Goal: Information Seeking & Learning: Learn about a topic

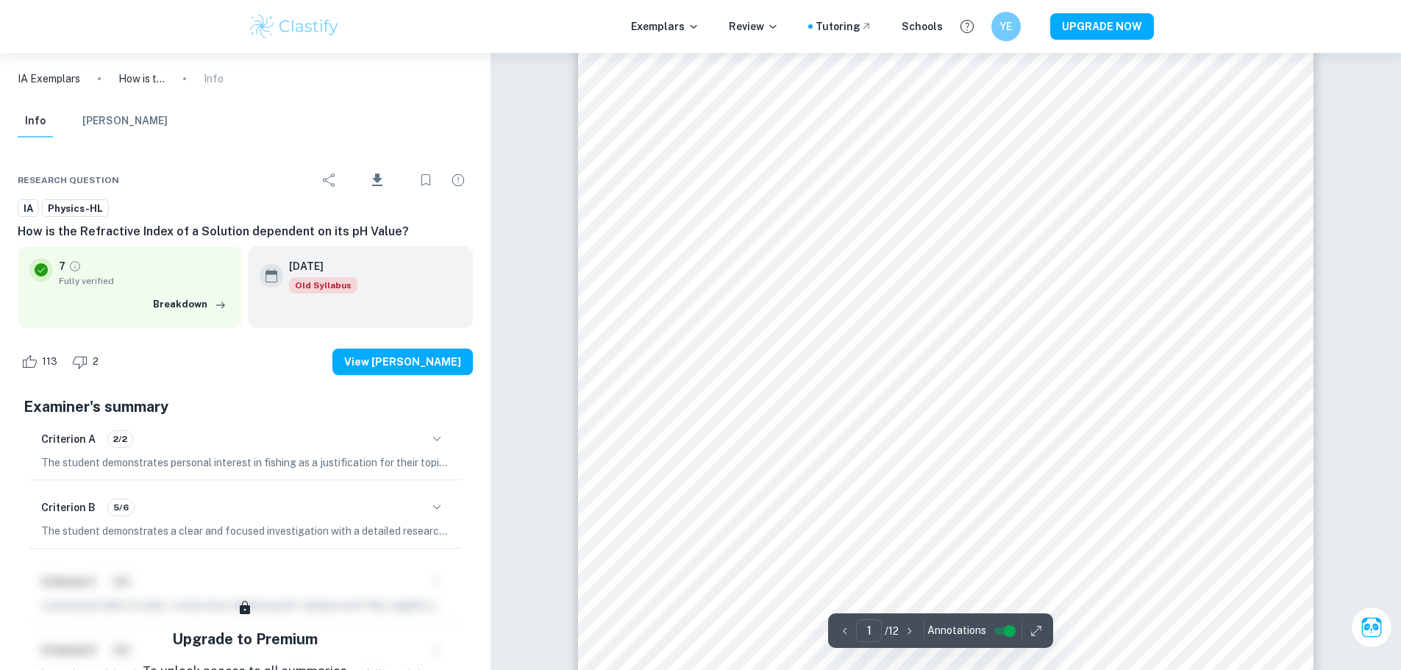
scroll to position [318, 0]
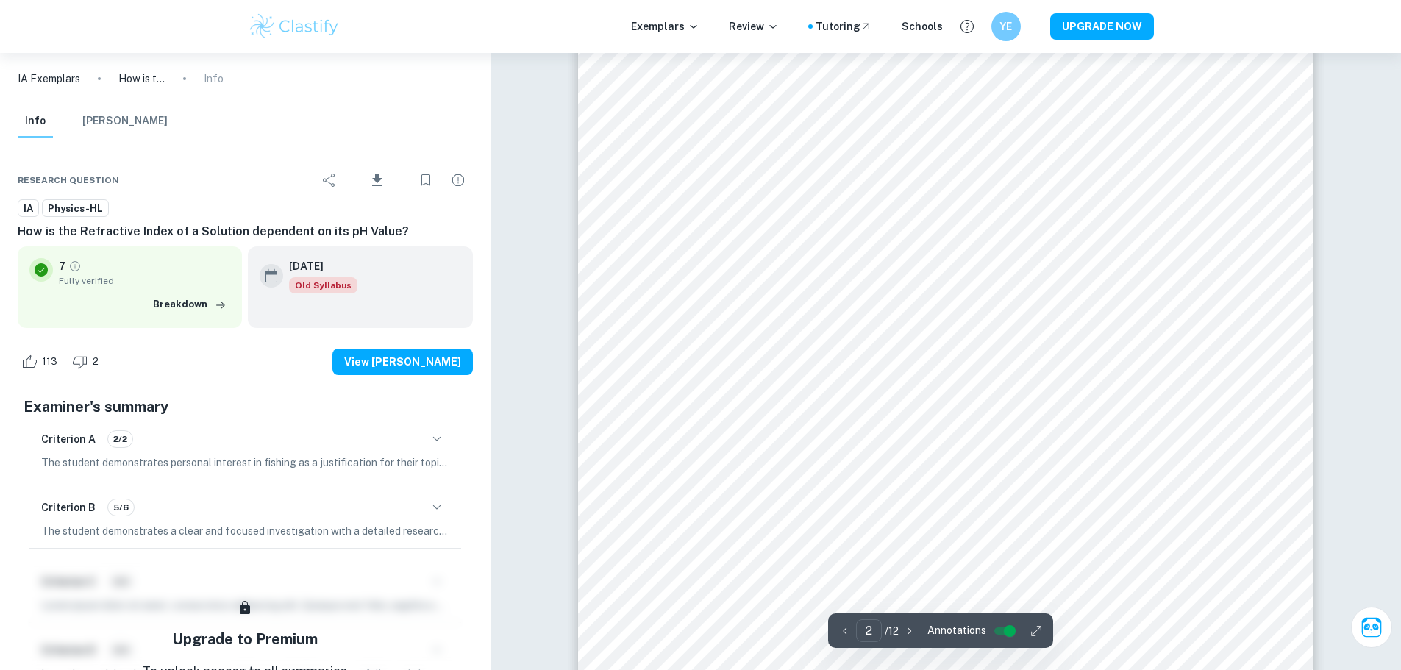
scroll to position [1348, 0]
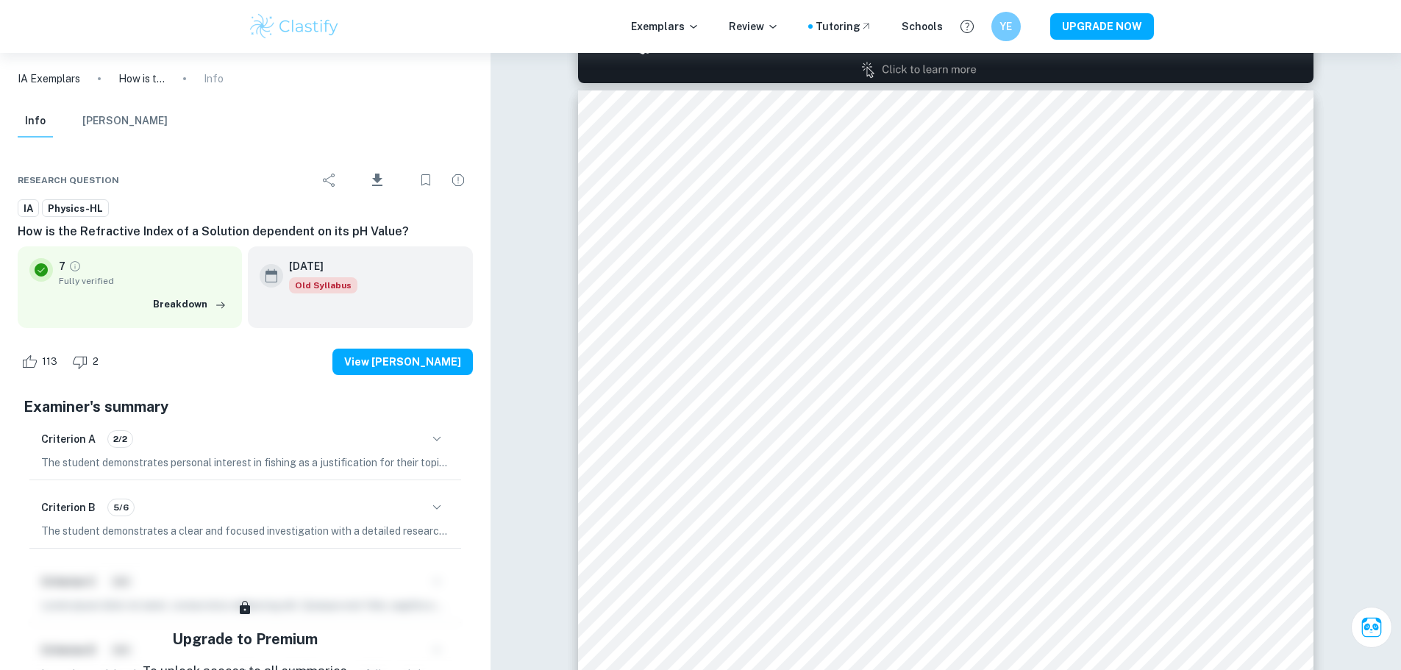
drag, startPoint x: 60, startPoint y: 80, endPoint x: 305, endPoint y: 90, distance: 245.9
drag, startPoint x: 305, startPoint y: 90, endPoint x: 57, endPoint y: 74, distance: 248.4
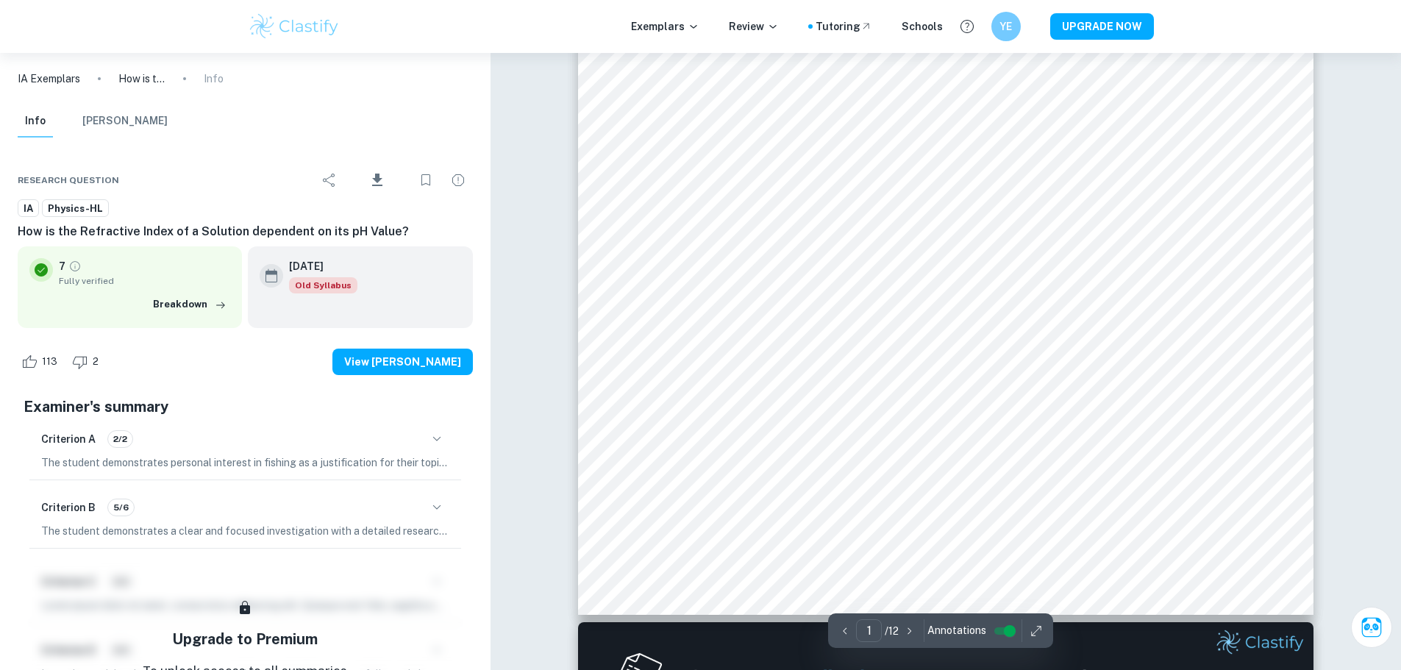
scroll to position [392, 0]
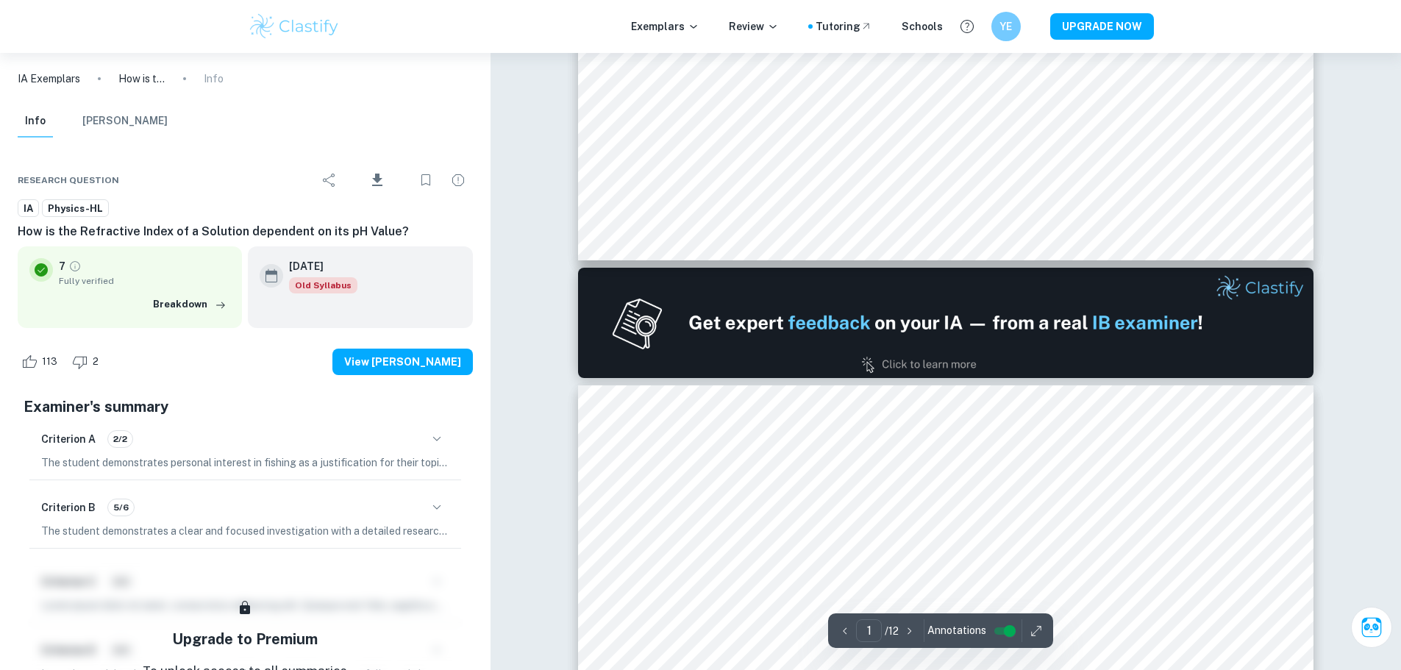
scroll to position [760, 0]
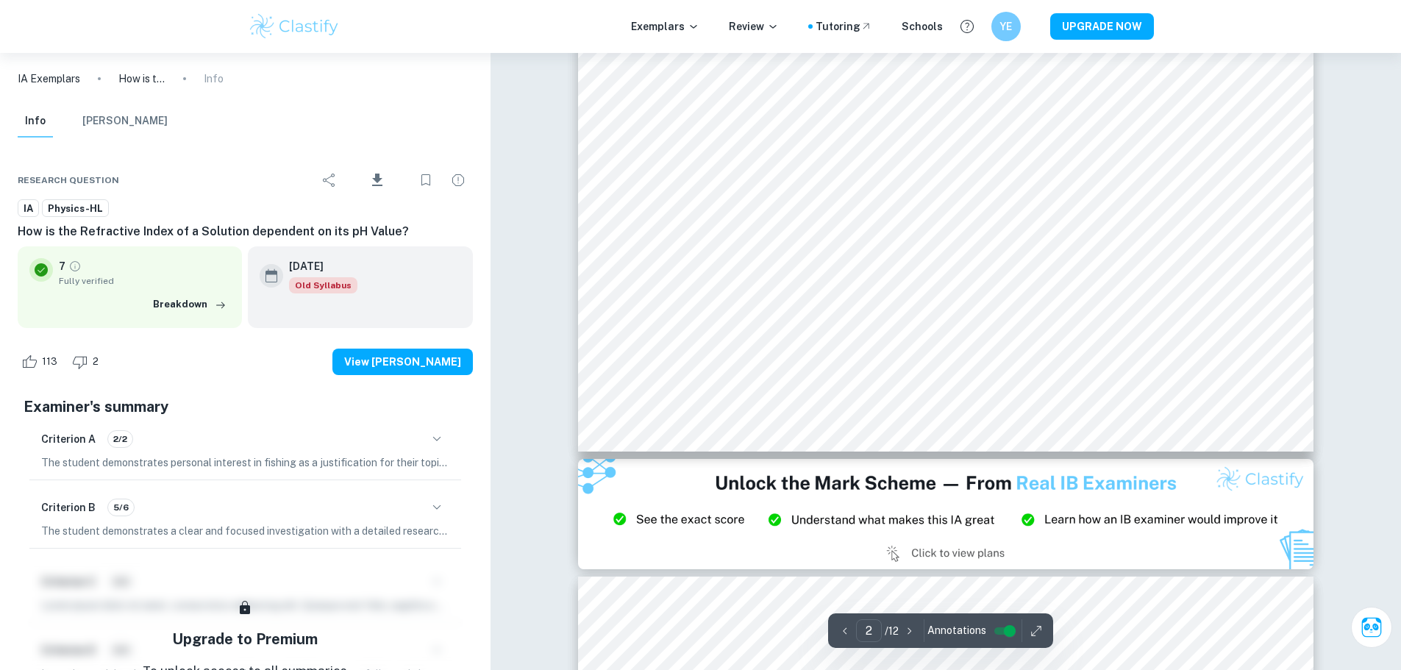
scroll to position [1642, 0]
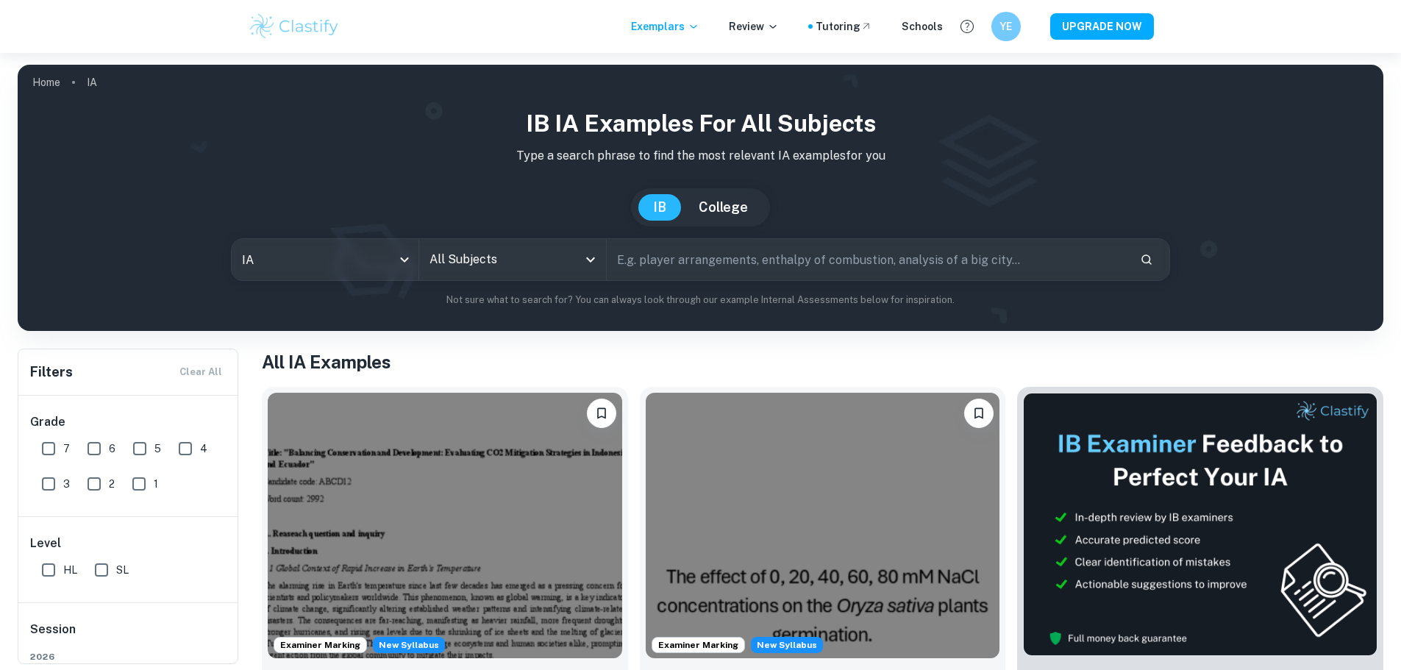
click at [553, 263] on input "All Subjects" at bounding box center [502, 260] width 152 height 28
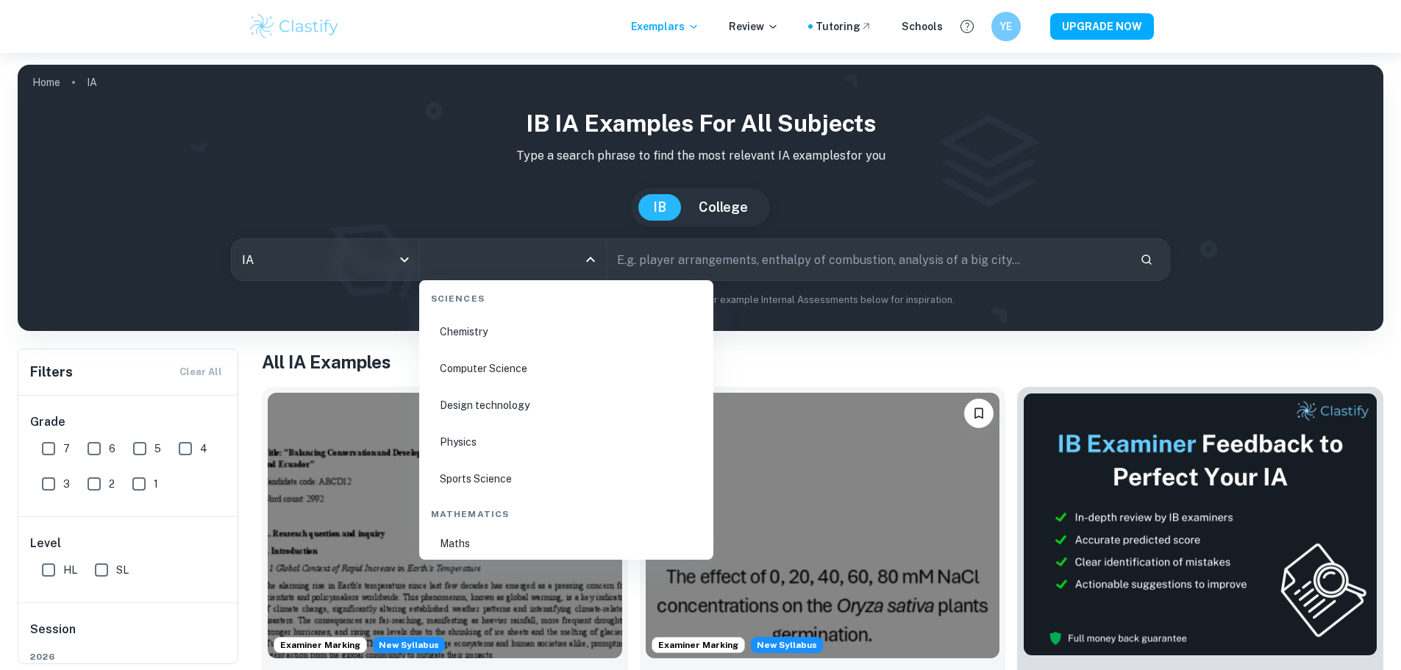
scroll to position [2354, 0]
click at [499, 427] on li "Physics" at bounding box center [566, 418] width 282 height 34
type input "Physics"
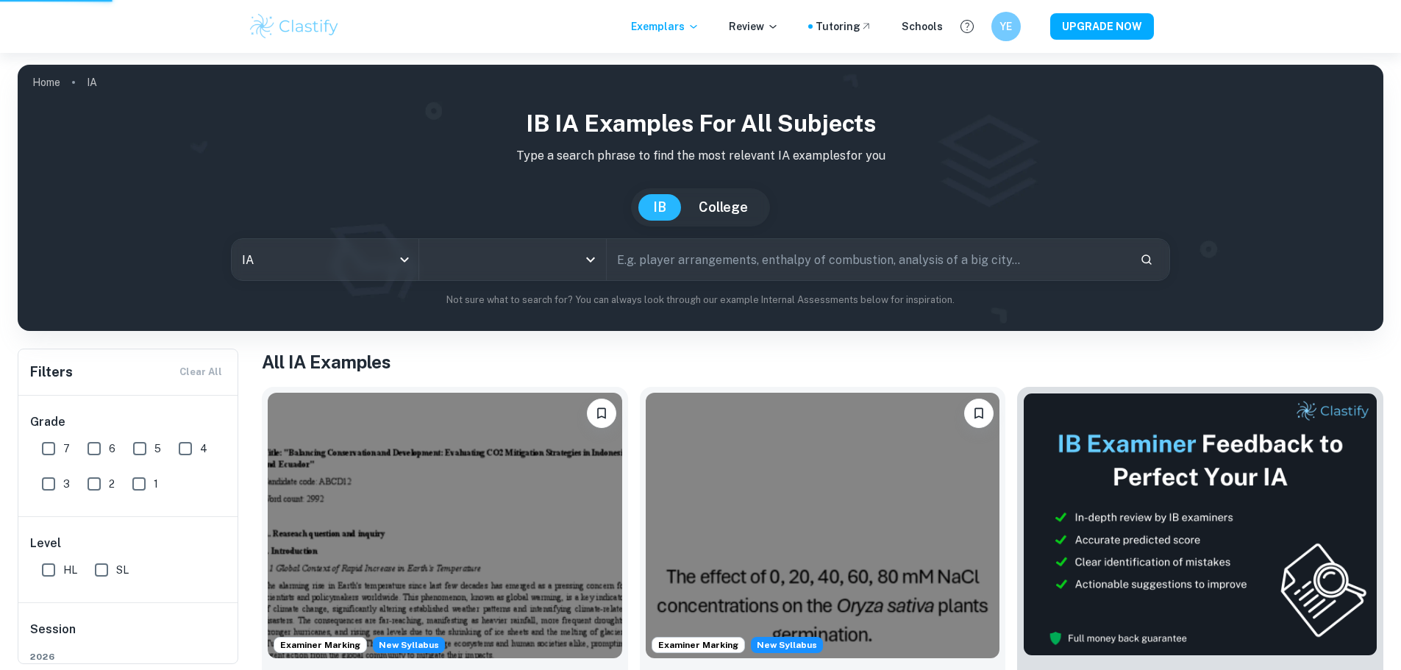
click at [780, 259] on input "text" at bounding box center [867, 259] width 521 height 41
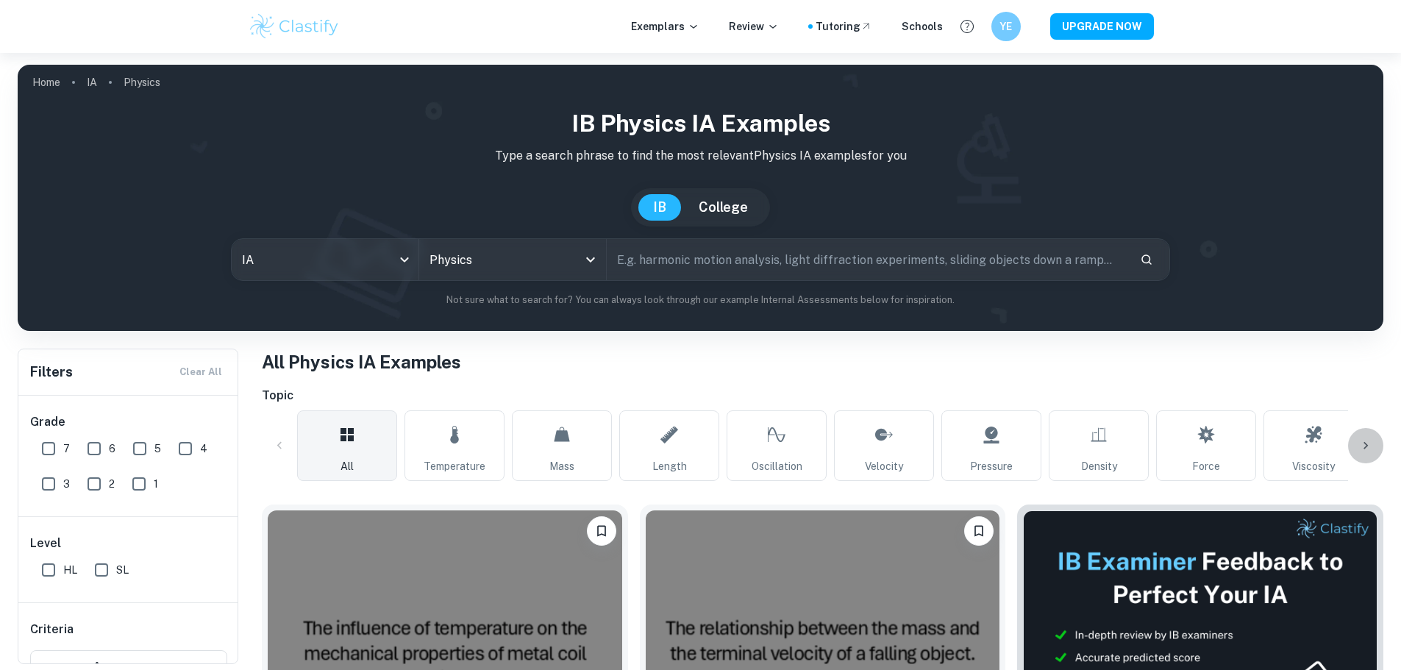
click at [1373, 446] on div at bounding box center [1365, 445] width 35 height 35
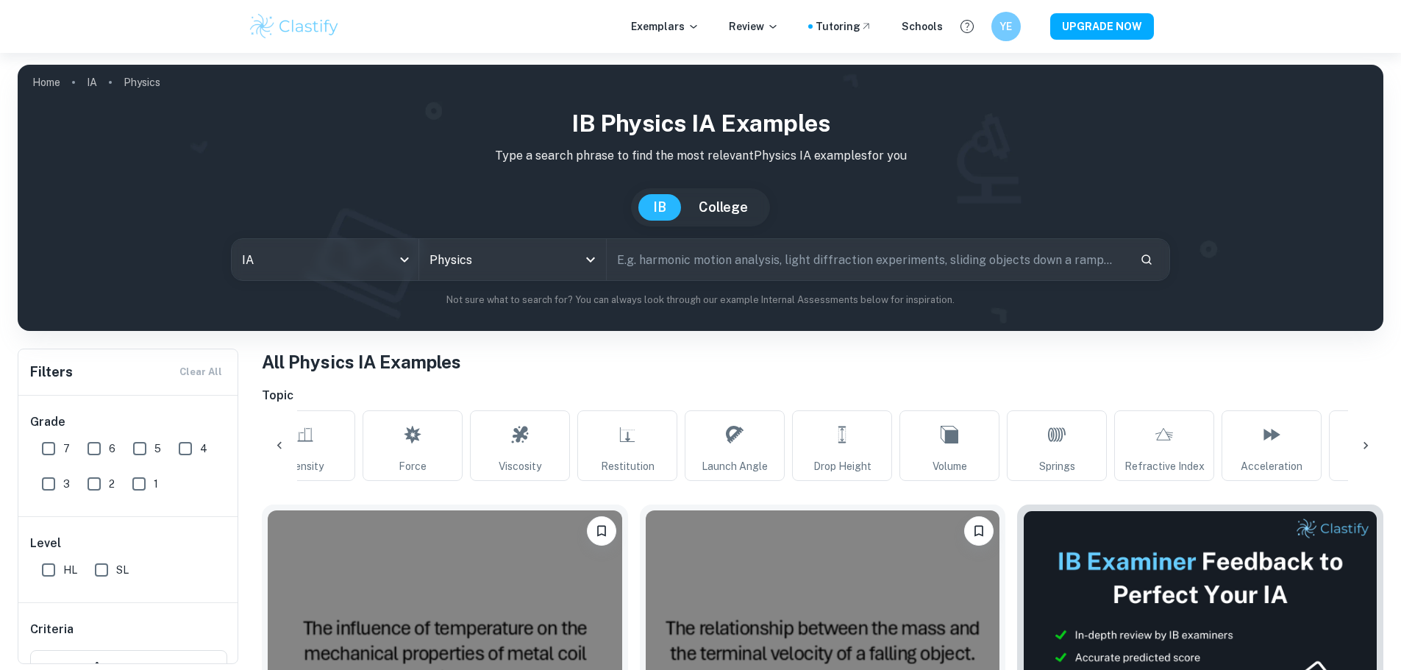
scroll to position [0, 986]
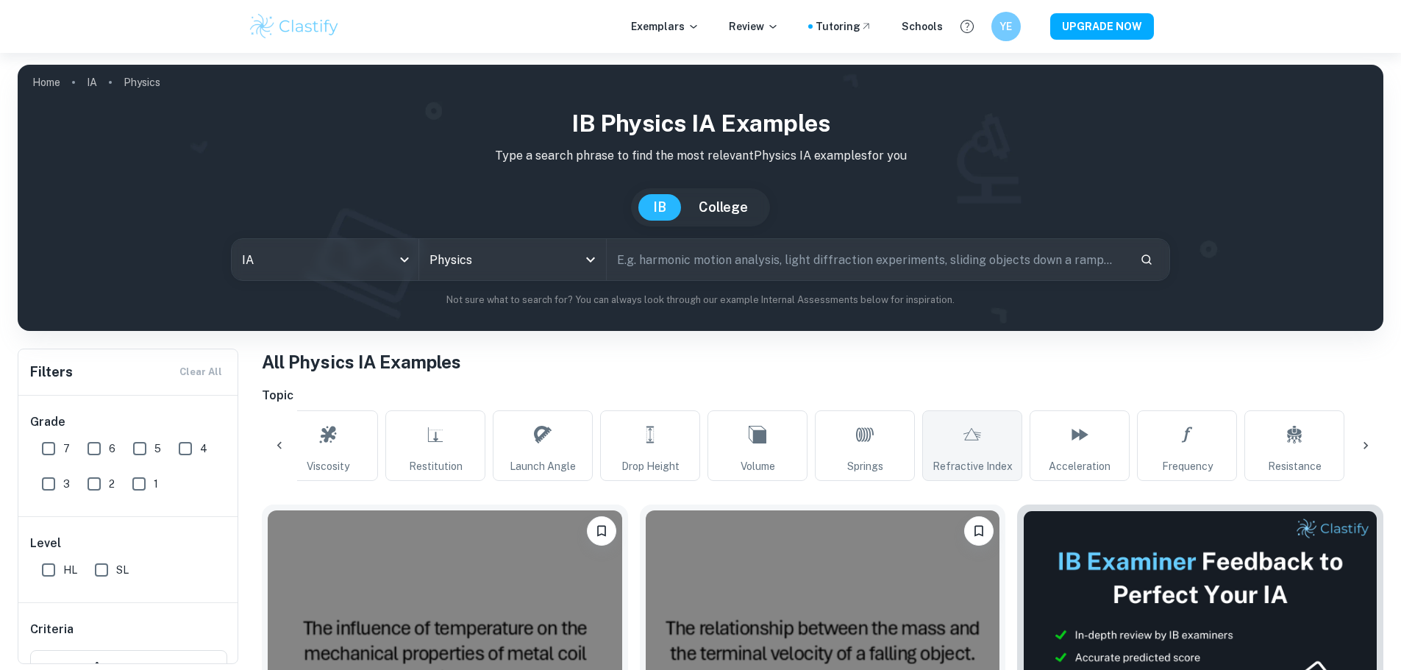
click at [938, 459] on span "Refractive Index" at bounding box center [973, 466] width 80 height 16
type input "Refractive Index"
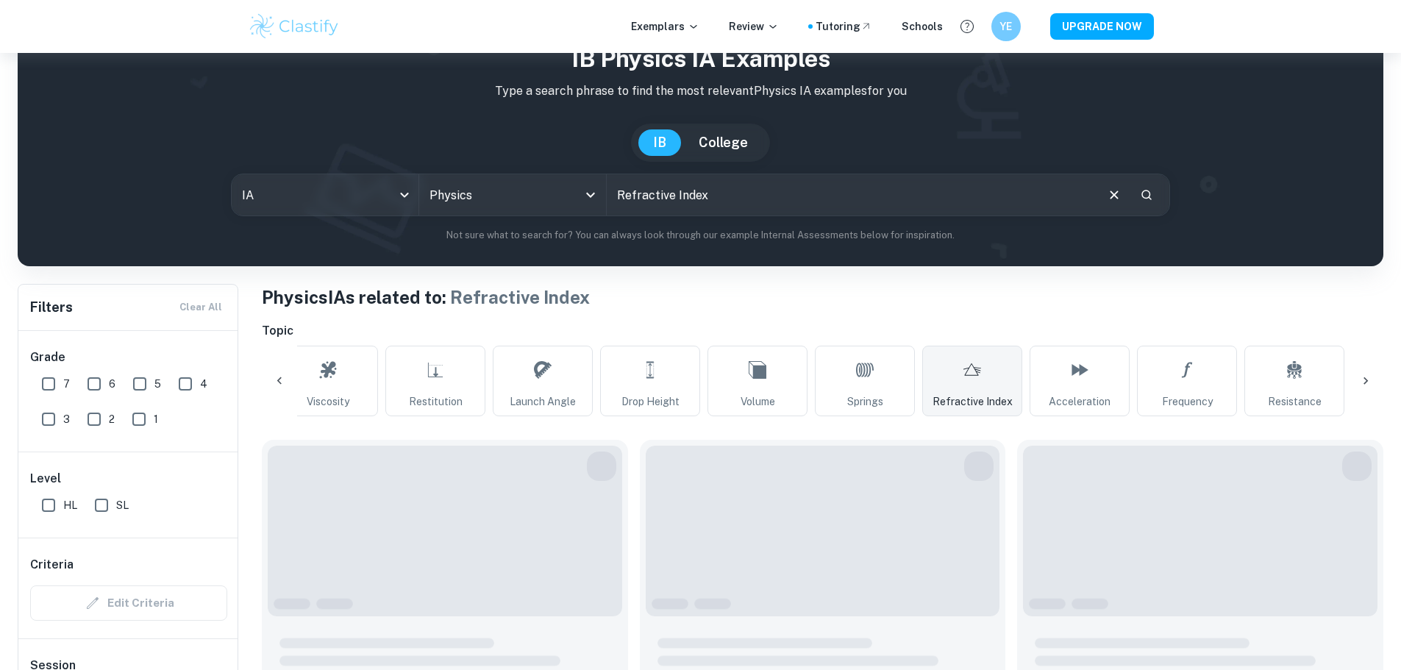
scroll to position [221, 0]
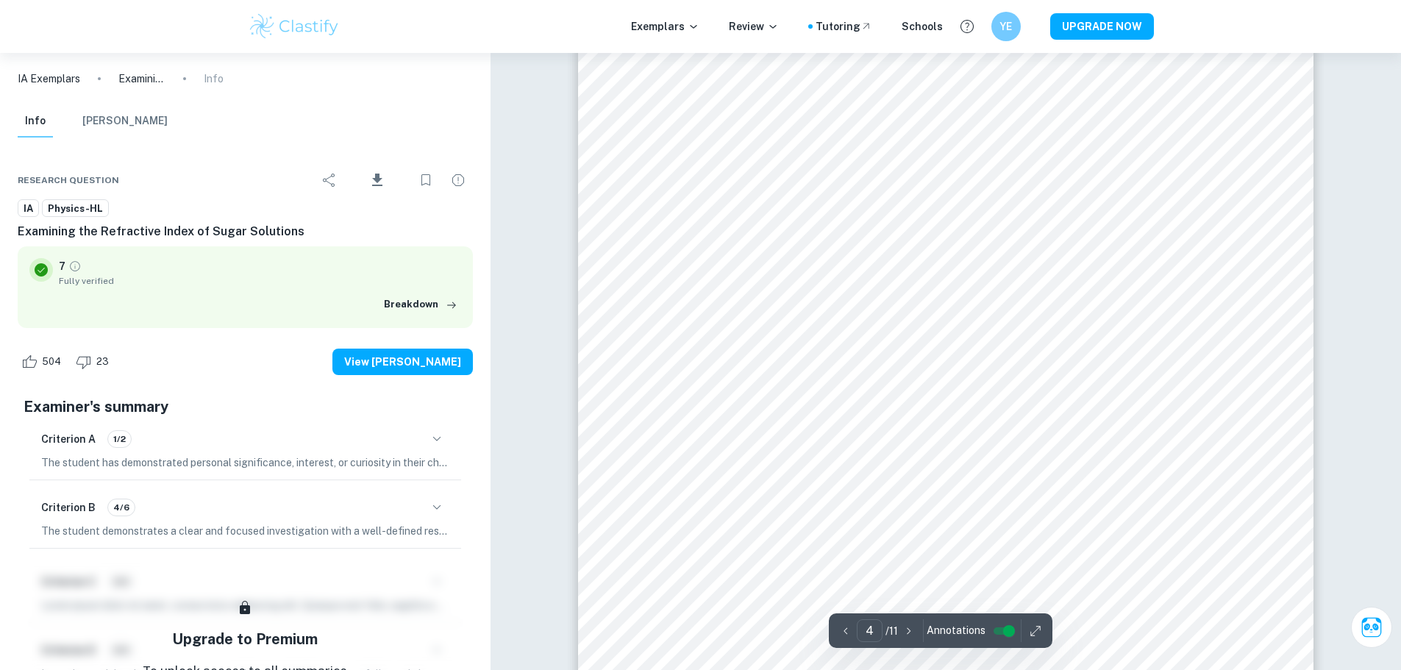
scroll to position [3383, 0]
type input "3"
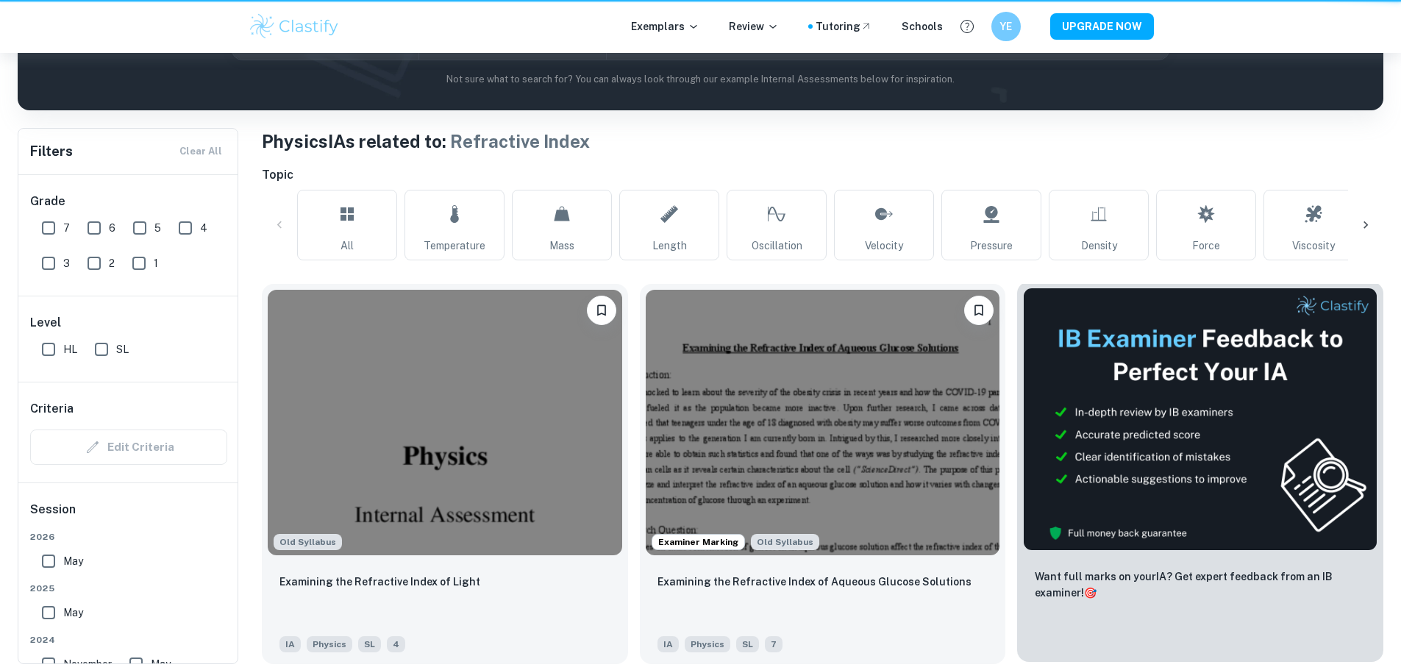
scroll to position [0, 589]
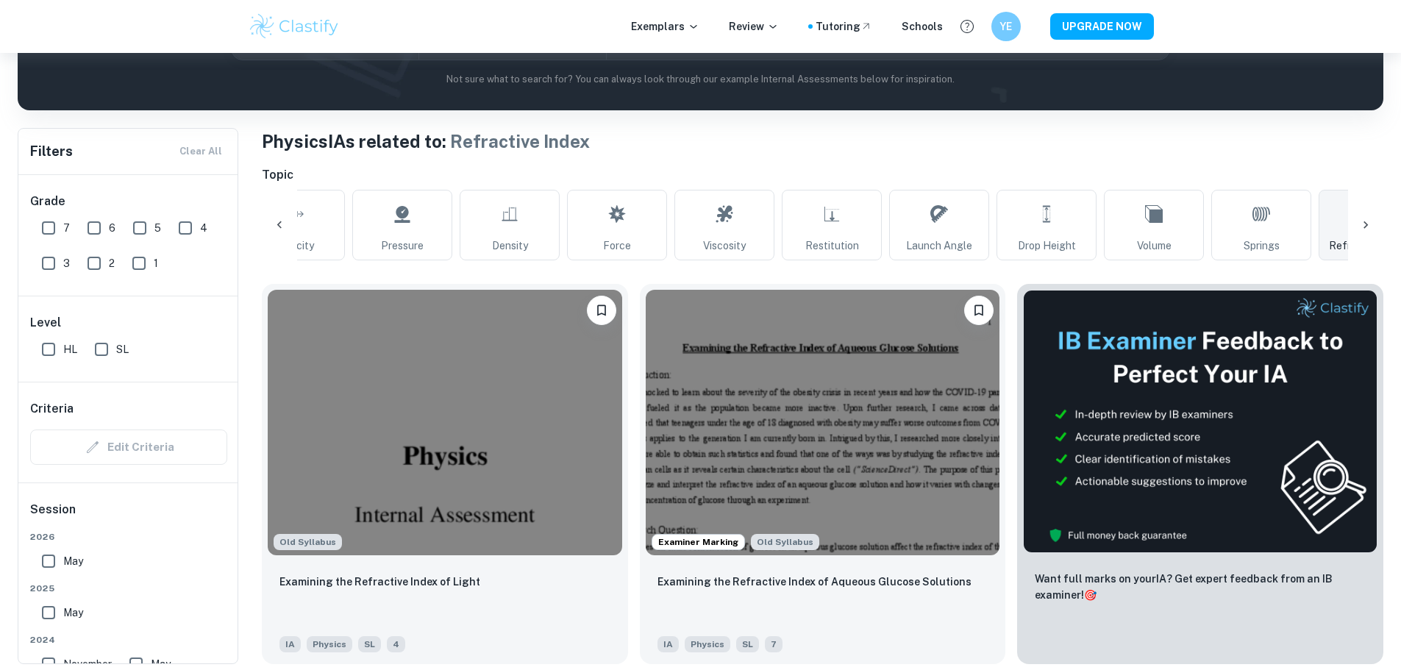
click at [1373, 153] on h1 "Physics IAs related to: Refractive Index" at bounding box center [823, 141] width 1122 height 26
